Goal: Book appointment/travel/reservation

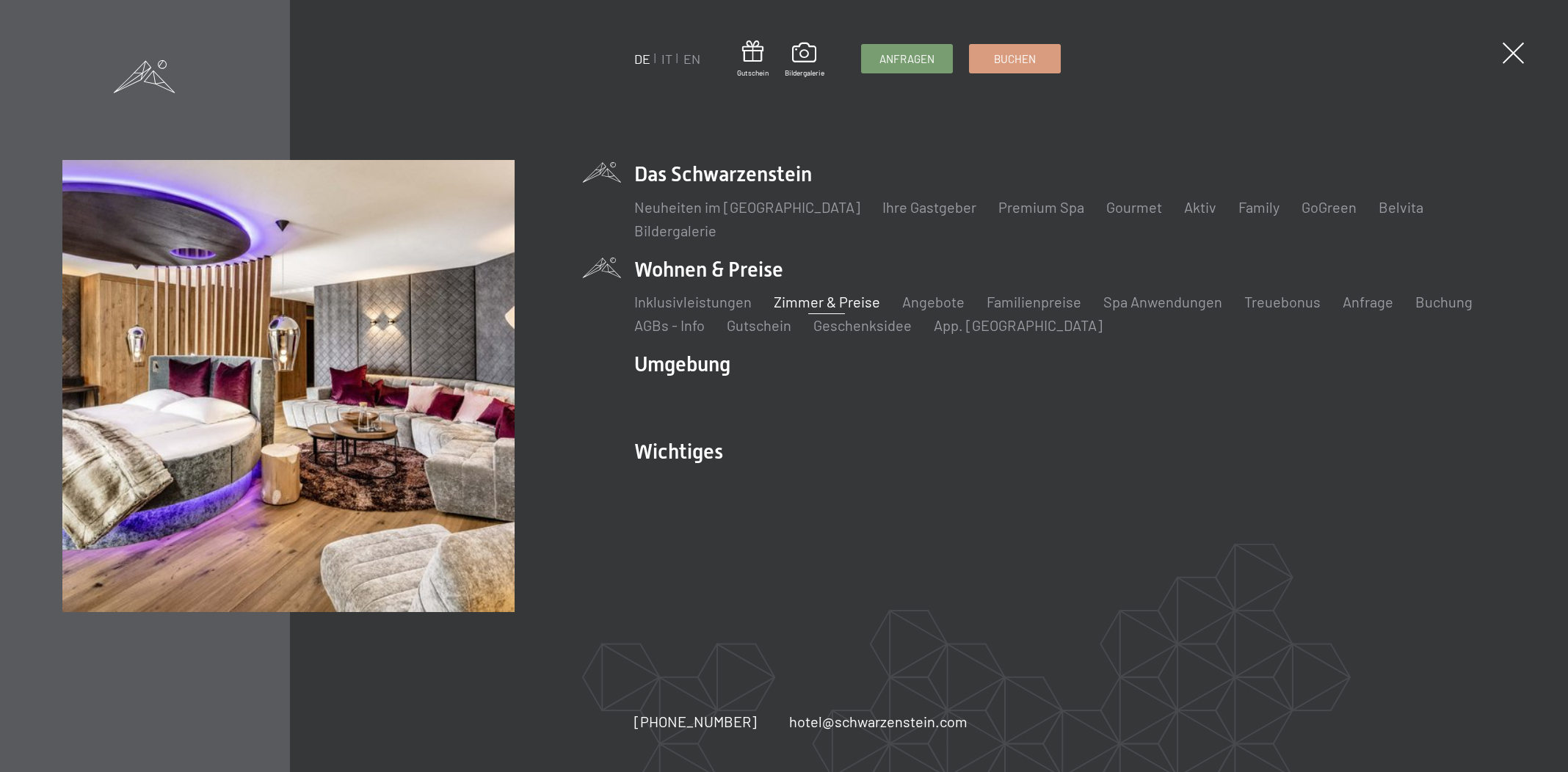
click at [819, 303] on link "Zimmer & Preise" at bounding box center [826, 301] width 106 height 17
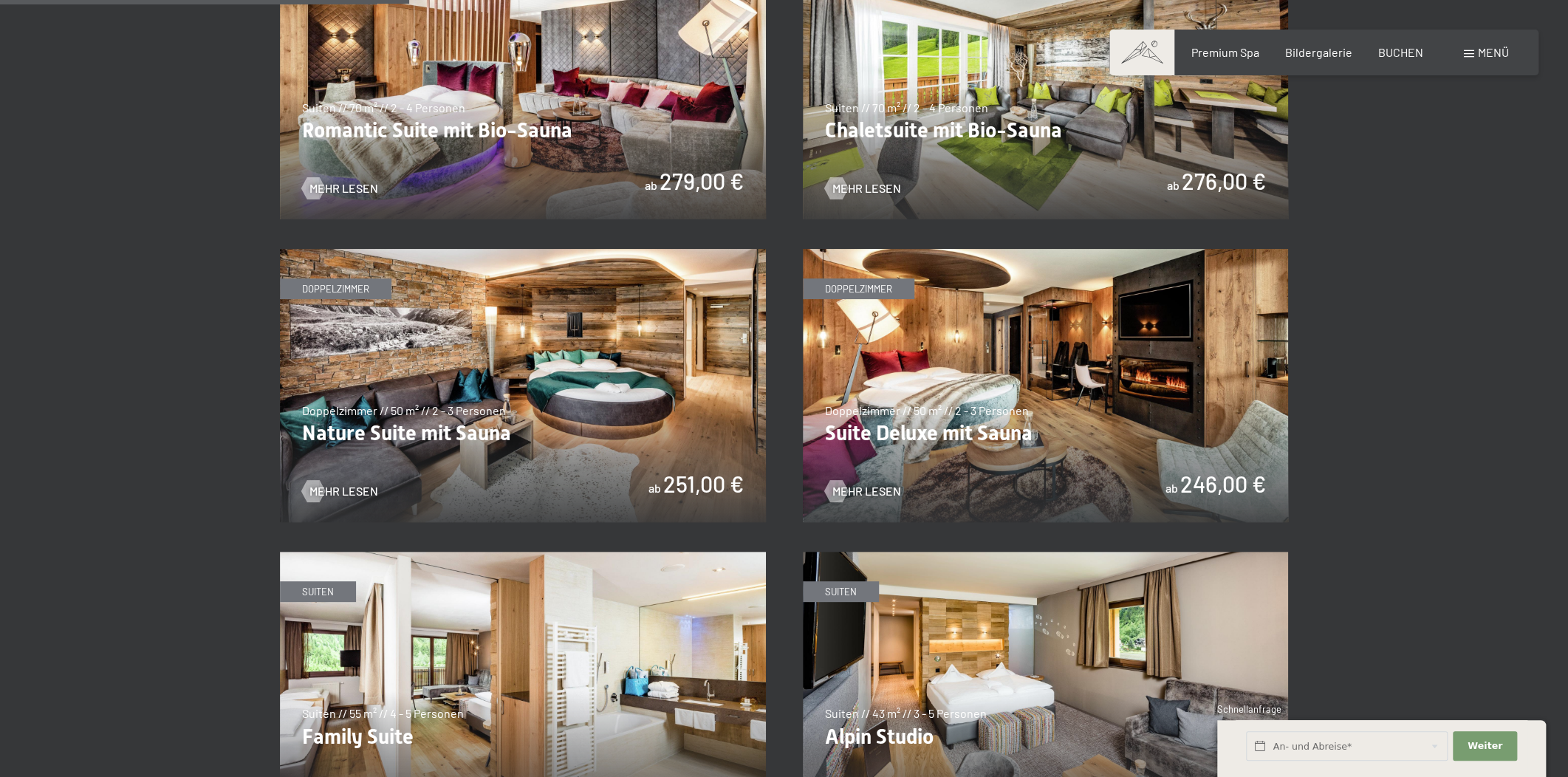
scroll to position [1454, 0]
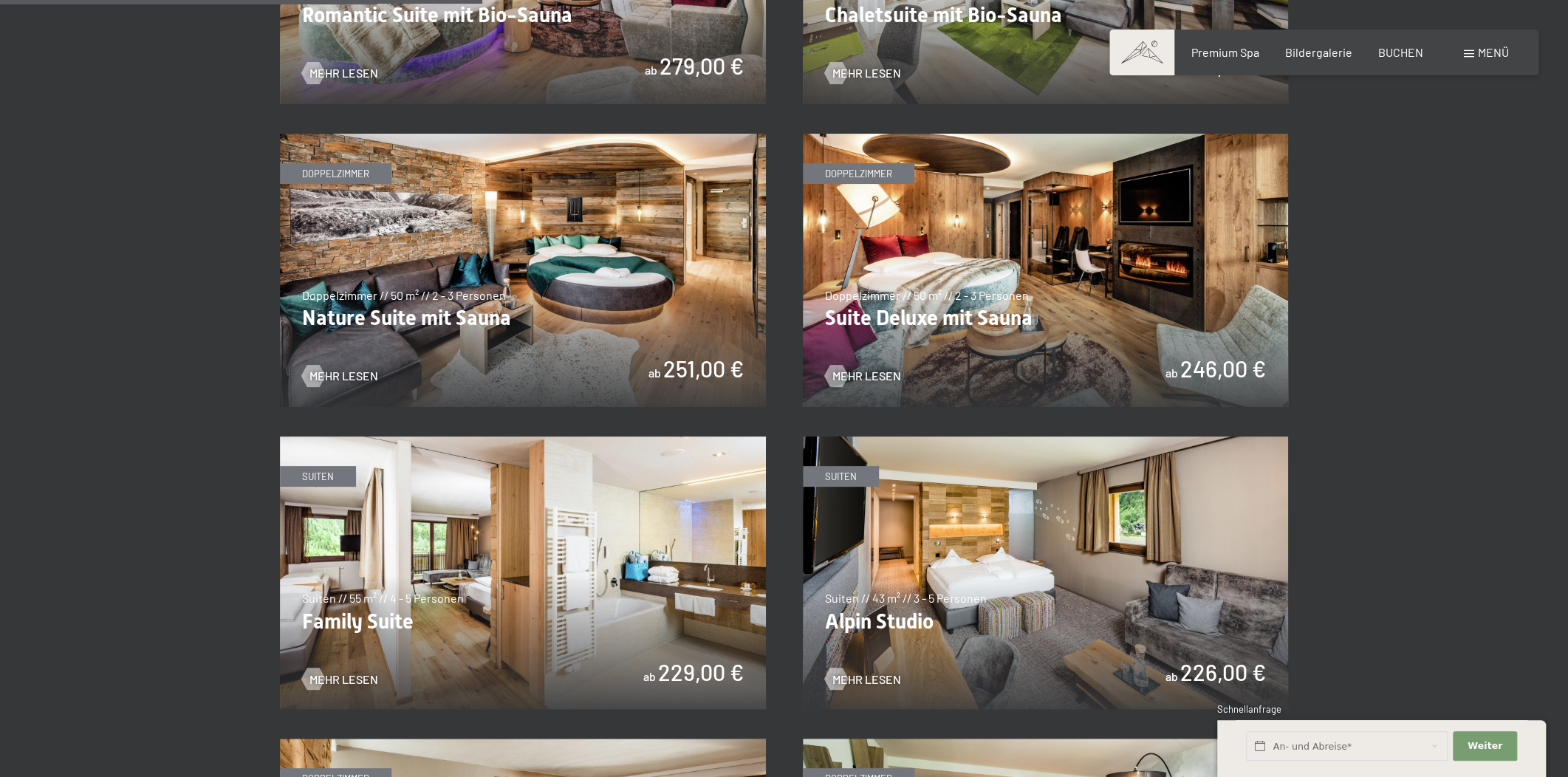
click at [558, 553] on img at bounding box center [523, 572] width 486 height 273
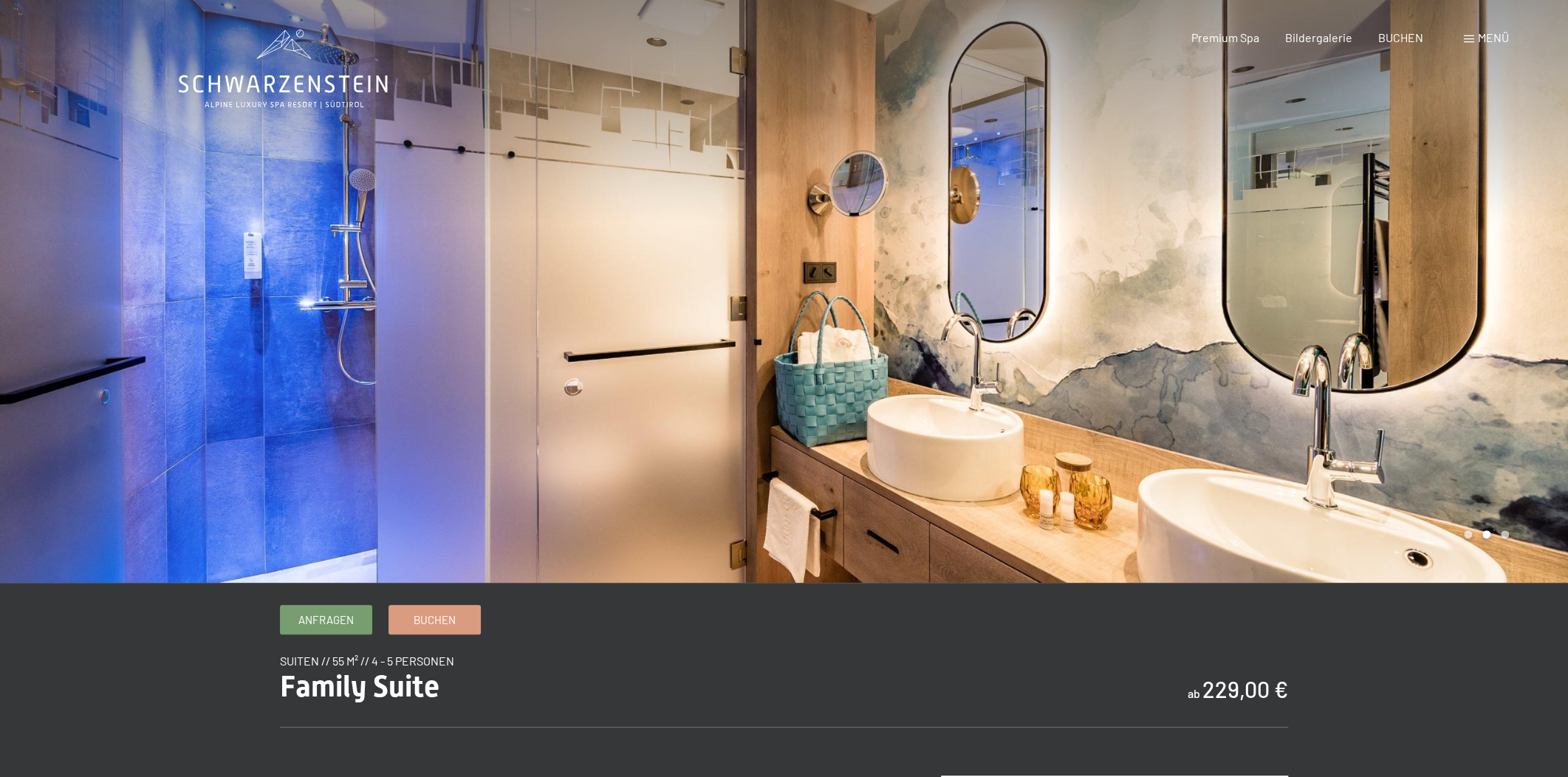
click at [1277, 326] on div at bounding box center [1176, 291] width 784 height 583
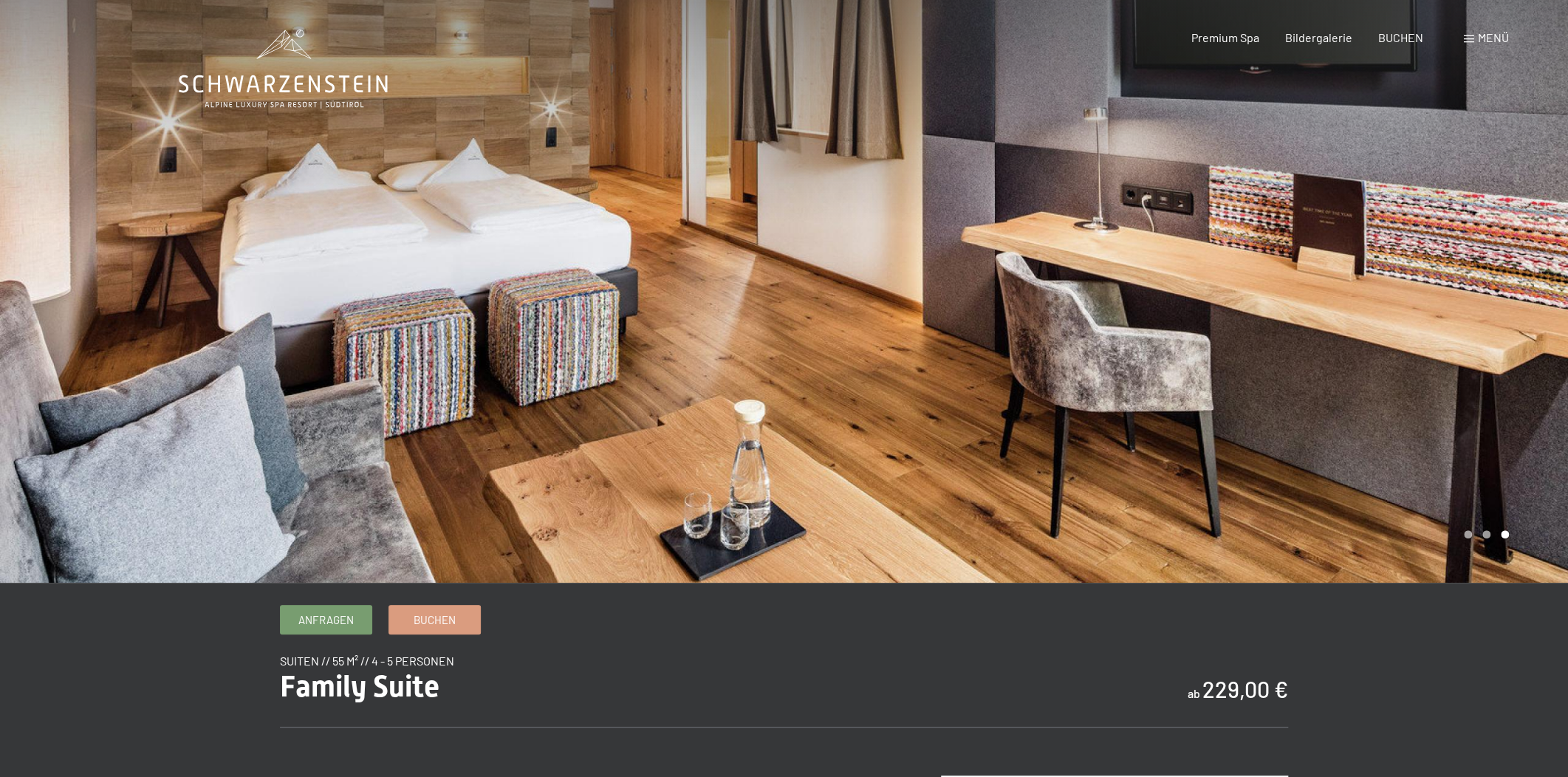
click at [1277, 326] on div at bounding box center [1176, 291] width 784 height 583
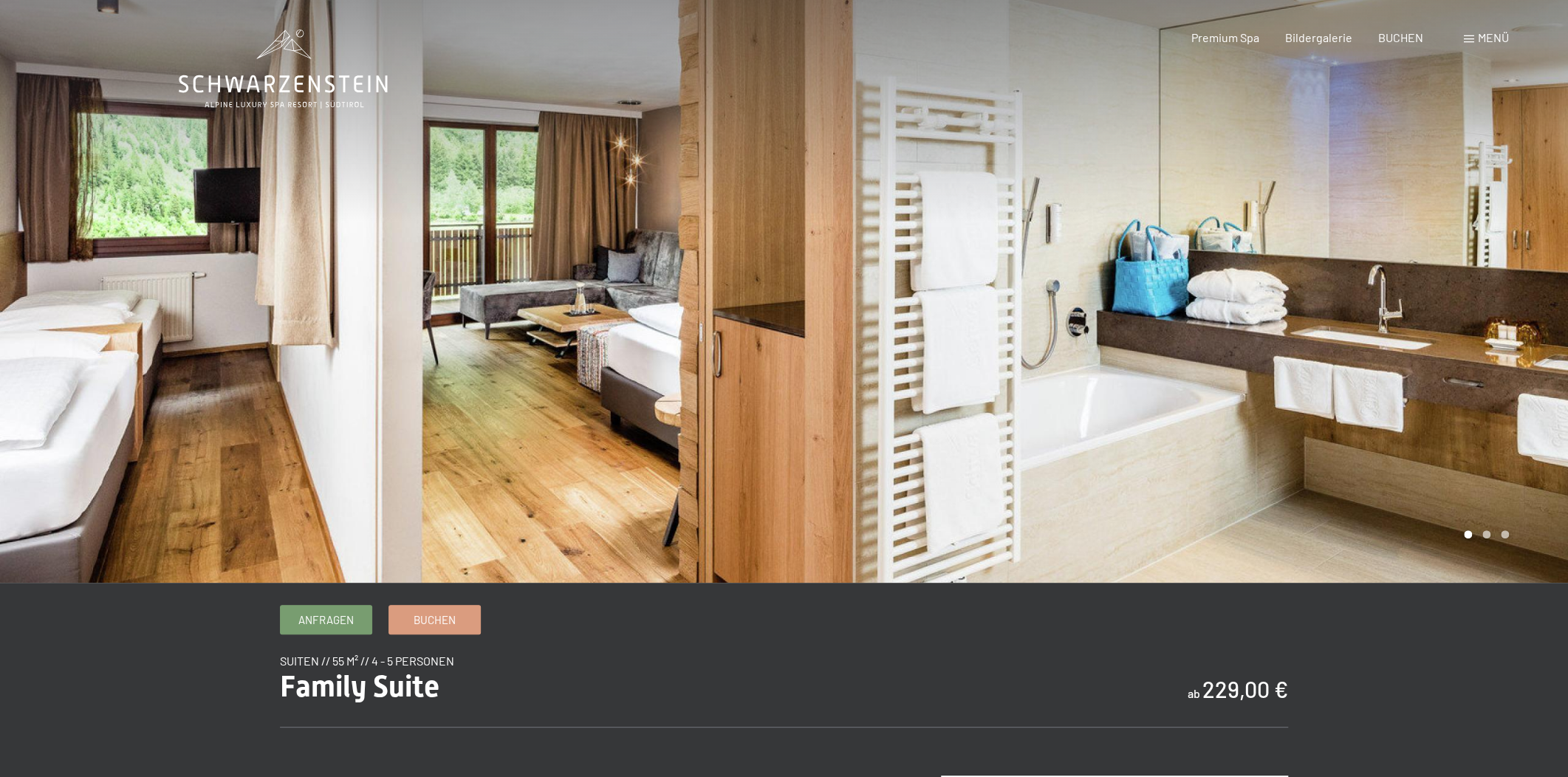
click at [1020, 421] on div at bounding box center [1176, 291] width 784 height 583
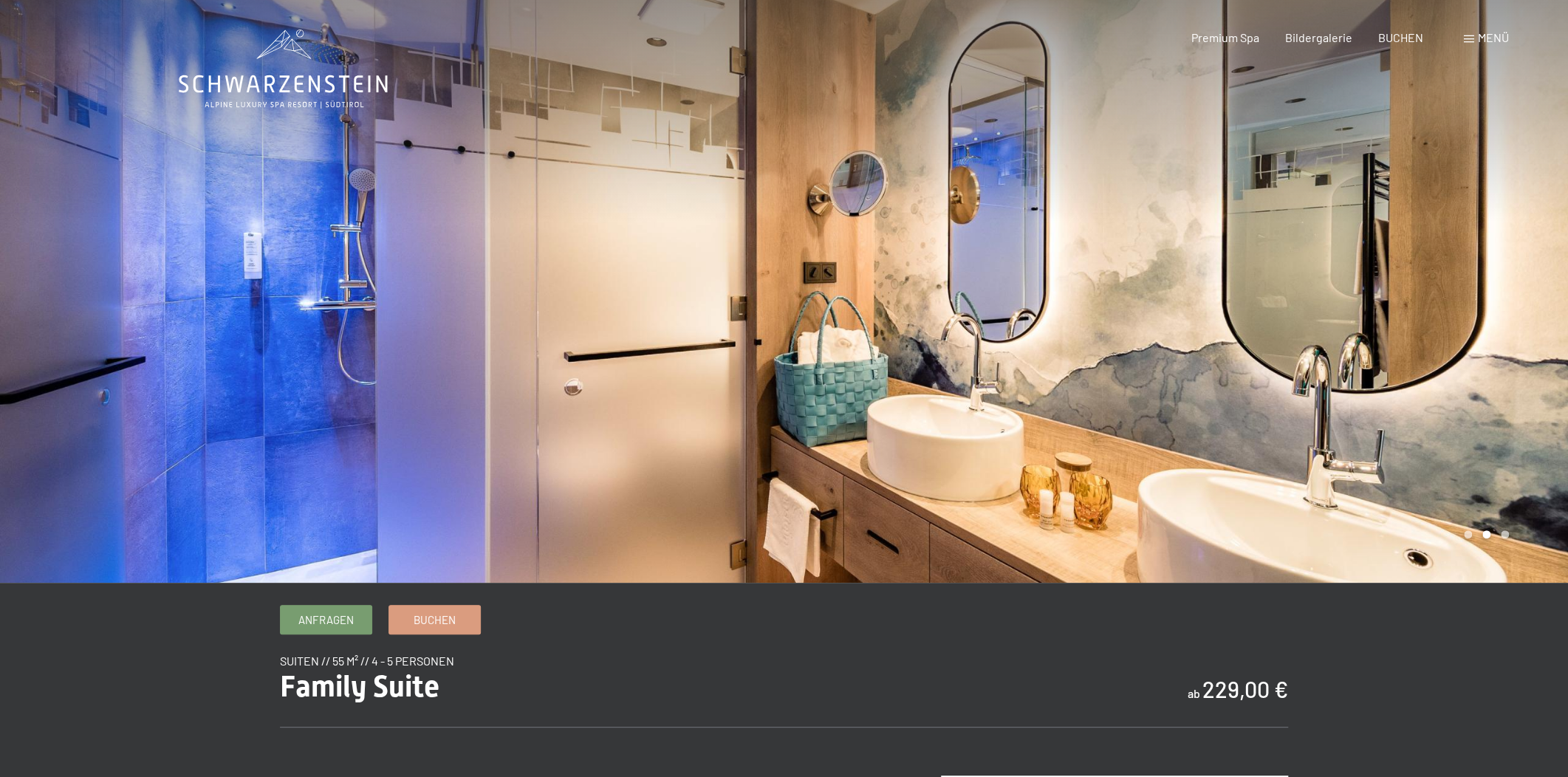
click at [1092, 403] on div at bounding box center [1176, 291] width 784 height 583
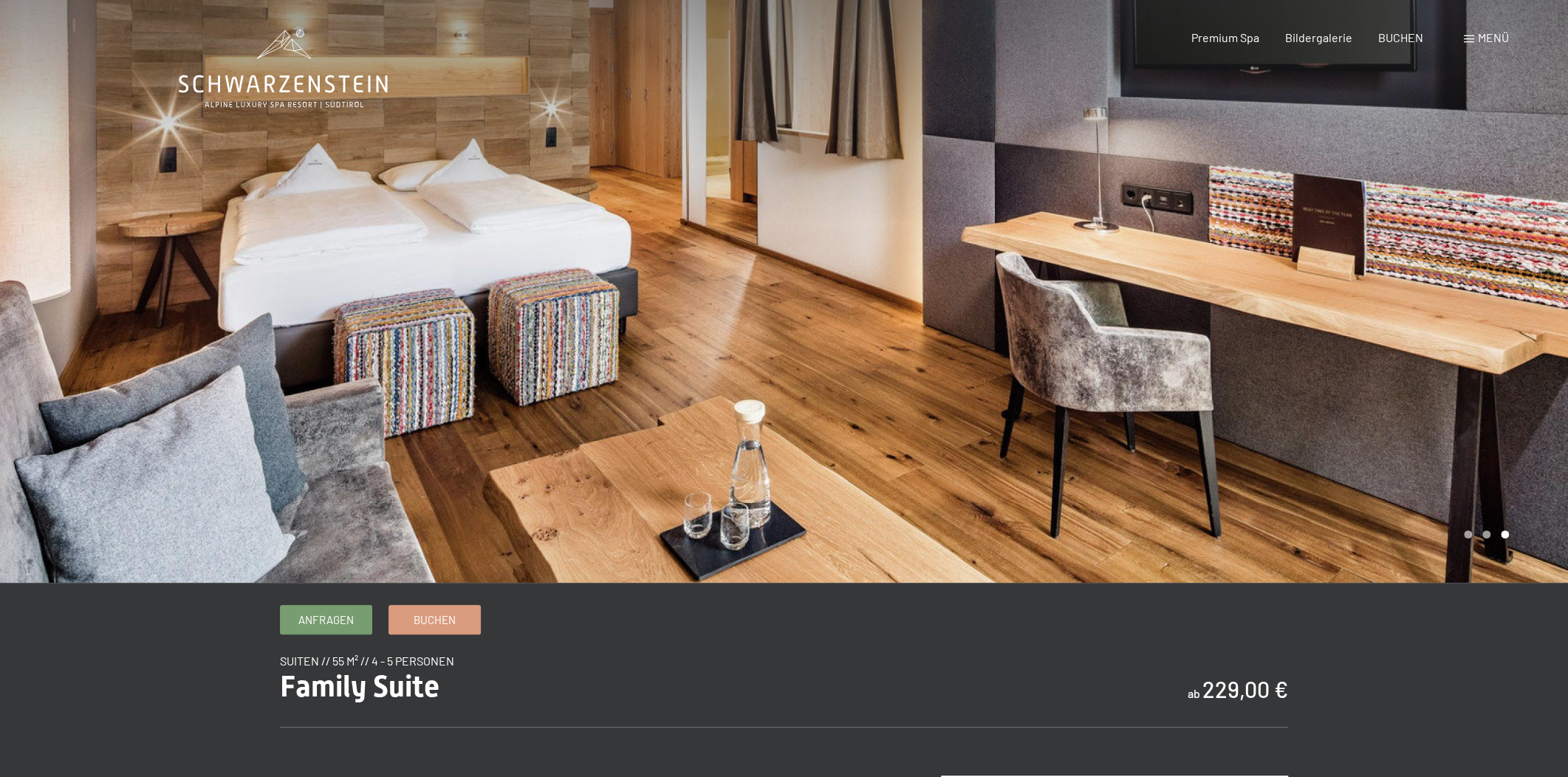
click at [437, 269] on div at bounding box center [392, 291] width 784 height 583
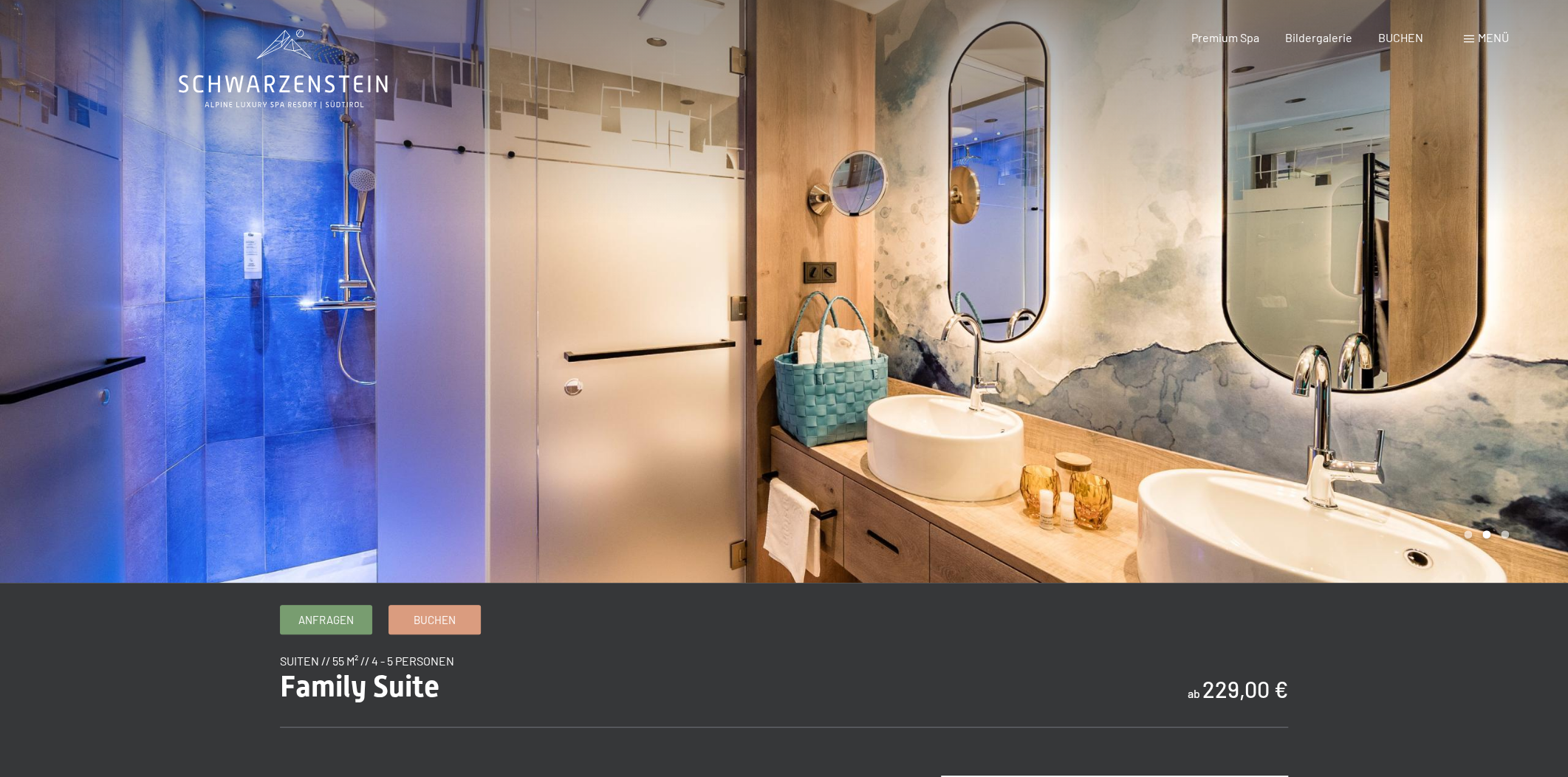
click at [358, 271] on div at bounding box center [392, 291] width 784 height 583
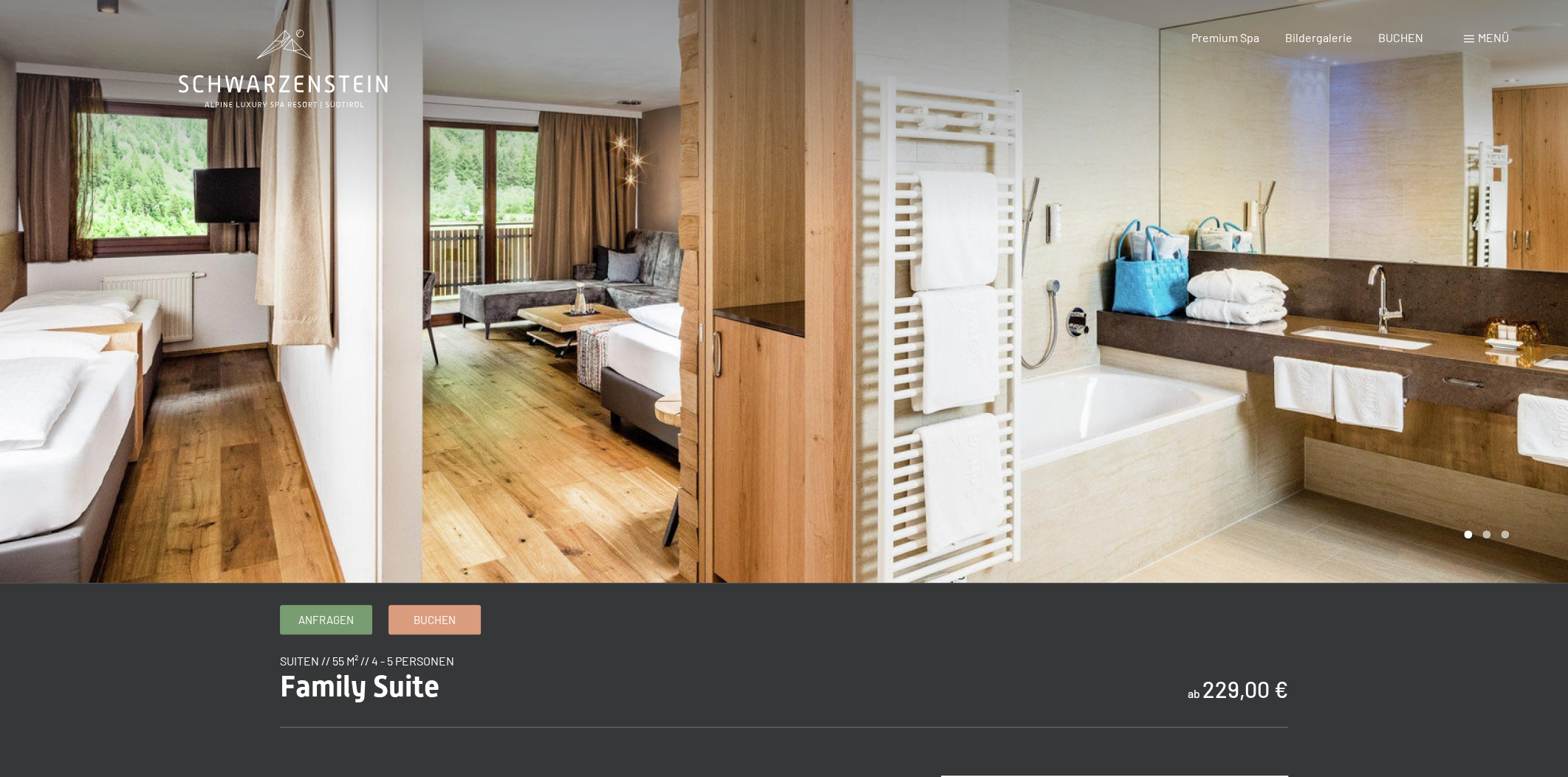
click at [358, 271] on div at bounding box center [392, 291] width 784 height 583
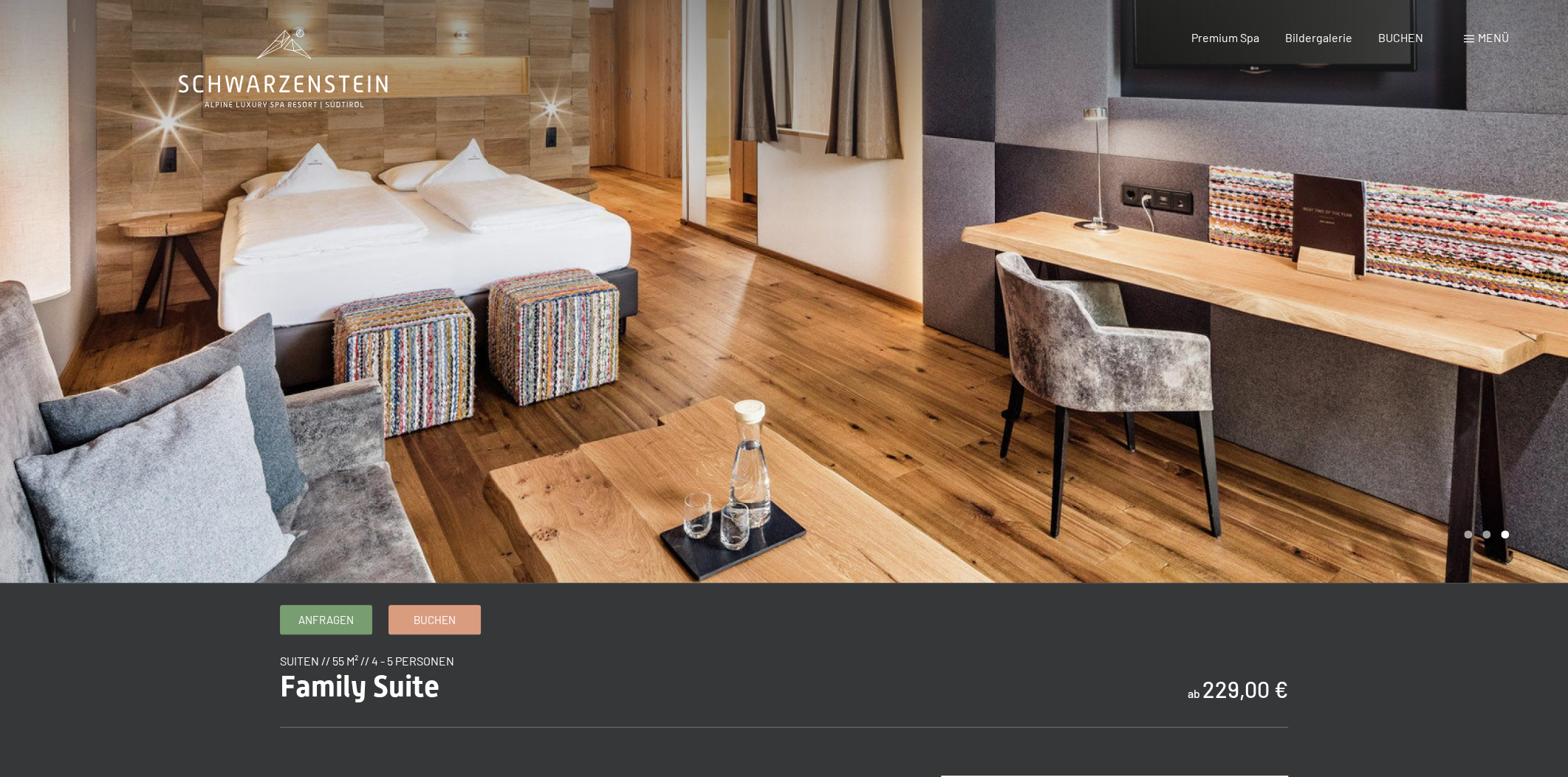
click at [358, 271] on div at bounding box center [392, 291] width 784 height 583
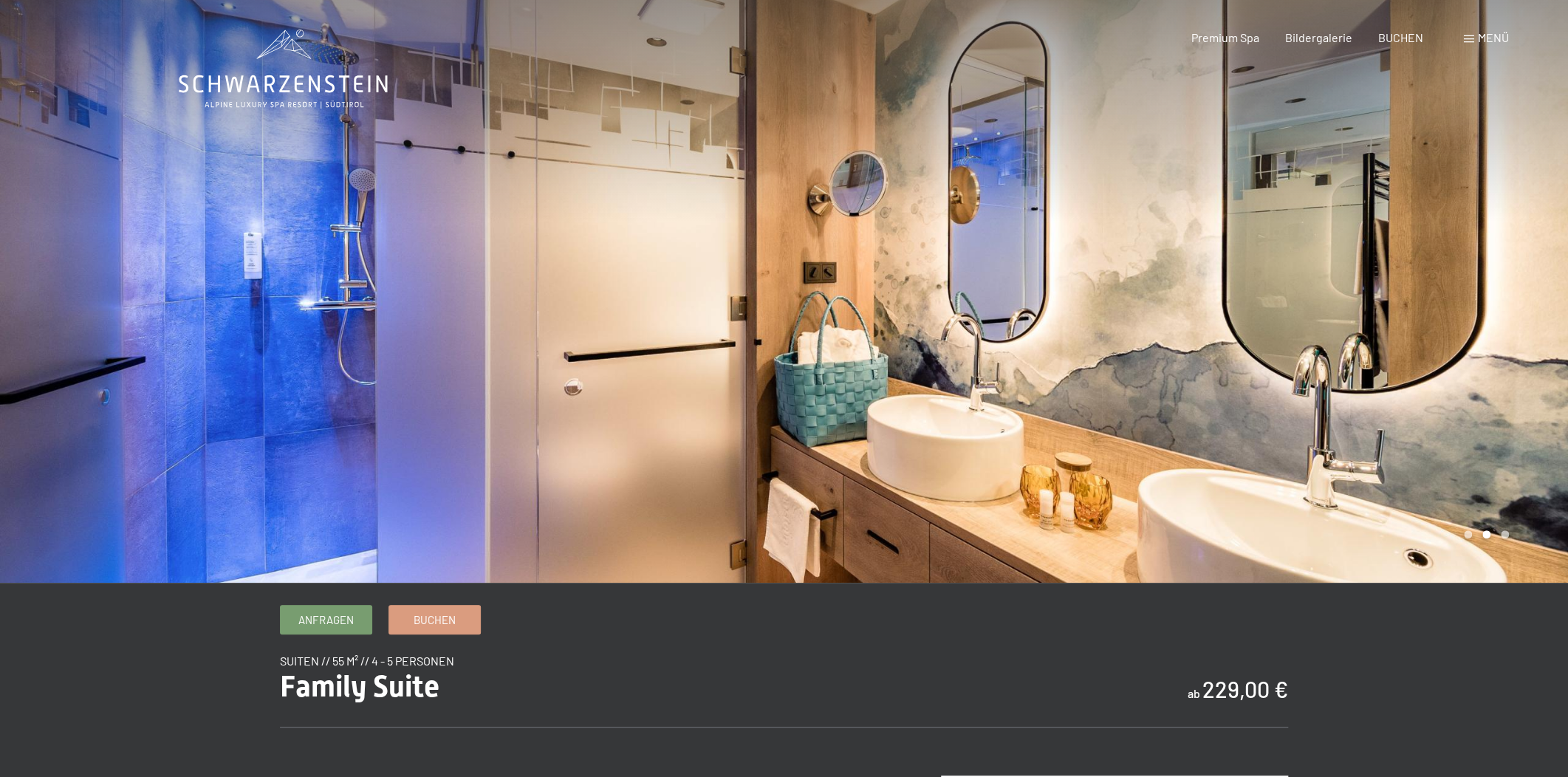
click at [358, 271] on div at bounding box center [392, 291] width 784 height 583
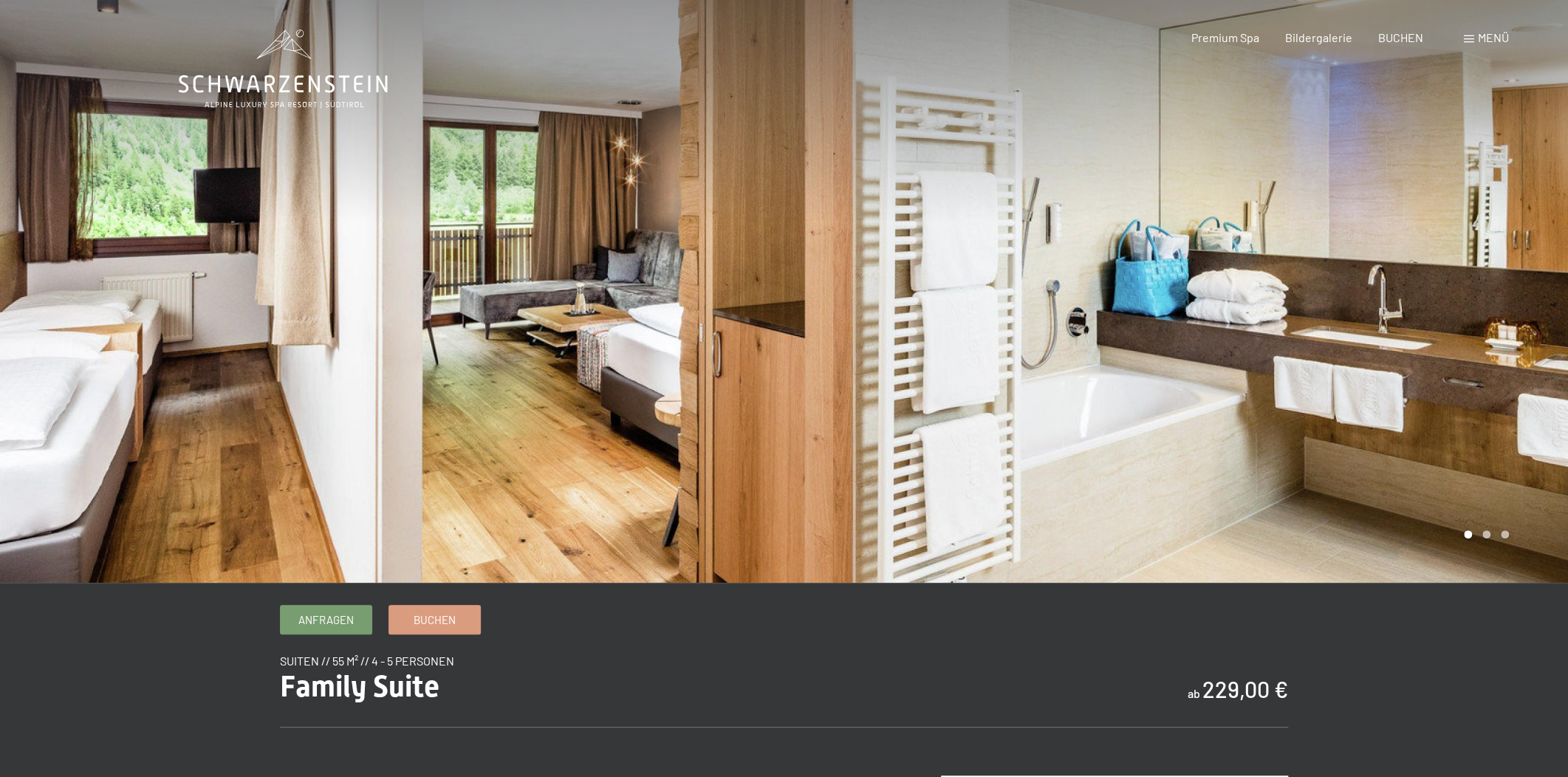
click at [358, 271] on div at bounding box center [392, 291] width 784 height 583
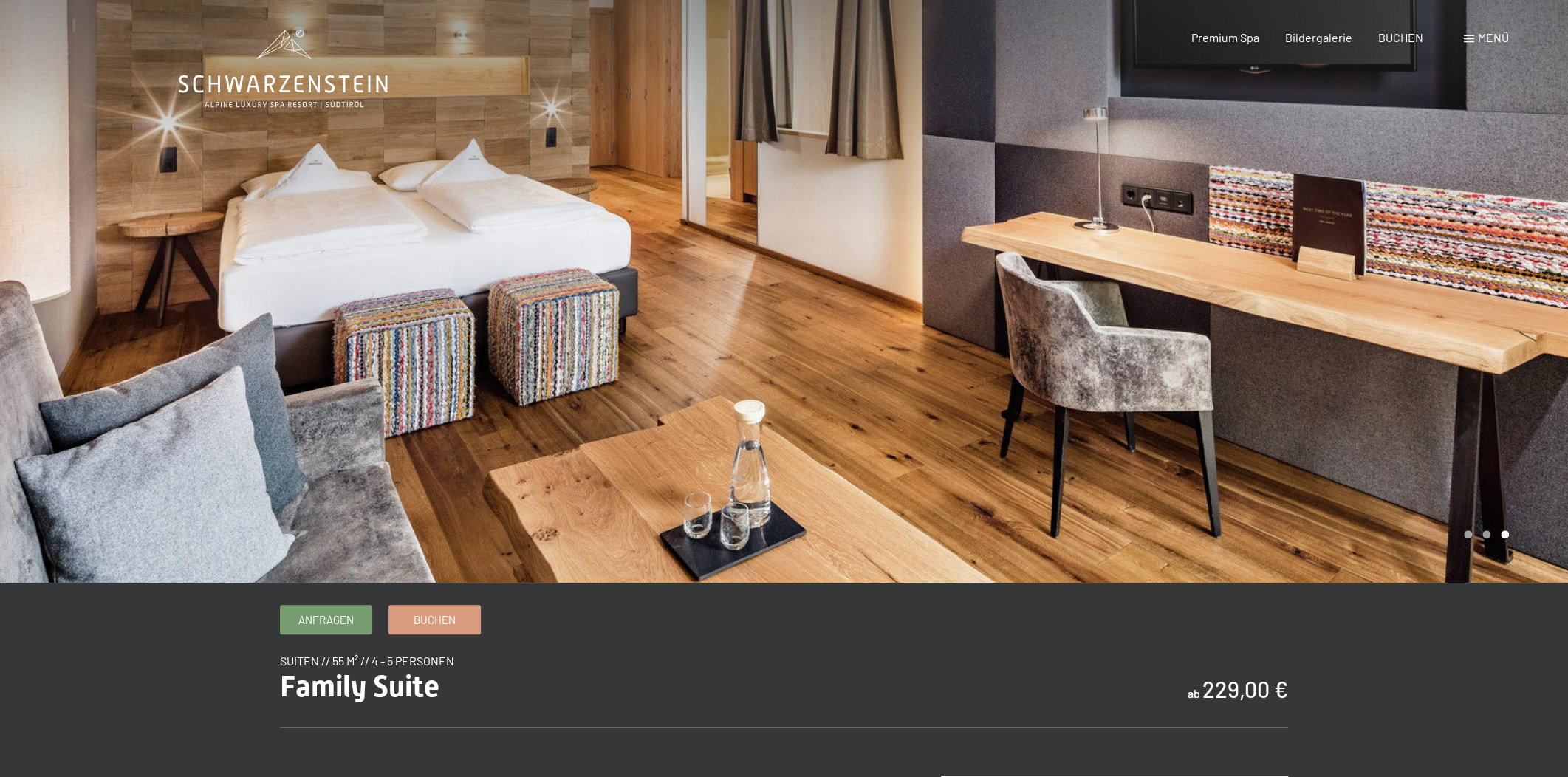
click at [358, 271] on div at bounding box center [392, 291] width 784 height 583
